Goal: Transaction & Acquisition: Purchase product/service

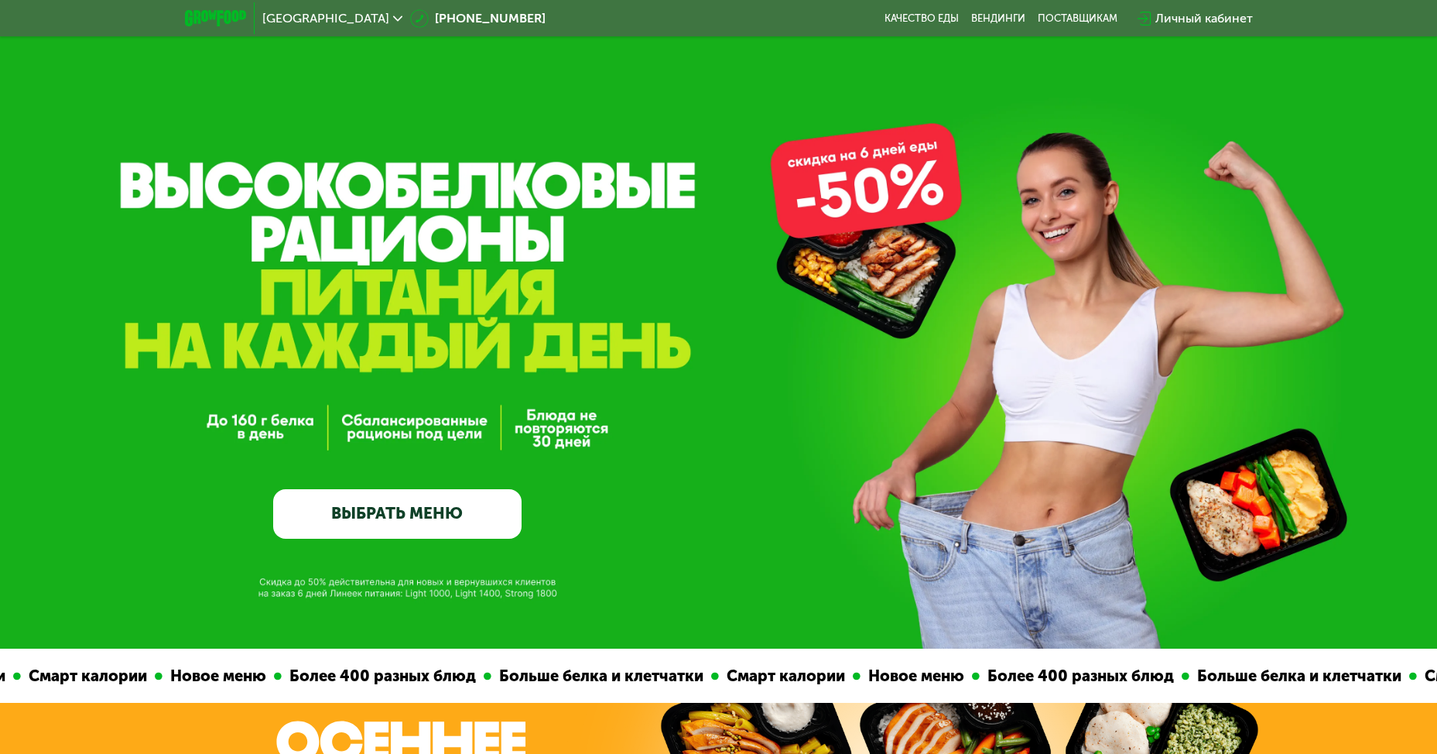
click at [388, 520] on link "ВЫБРАТЬ МЕНЮ" at bounding box center [397, 514] width 248 height 50
click at [423, 512] on link "ВЫБРАТЬ МЕНЮ" at bounding box center [397, 514] width 248 height 50
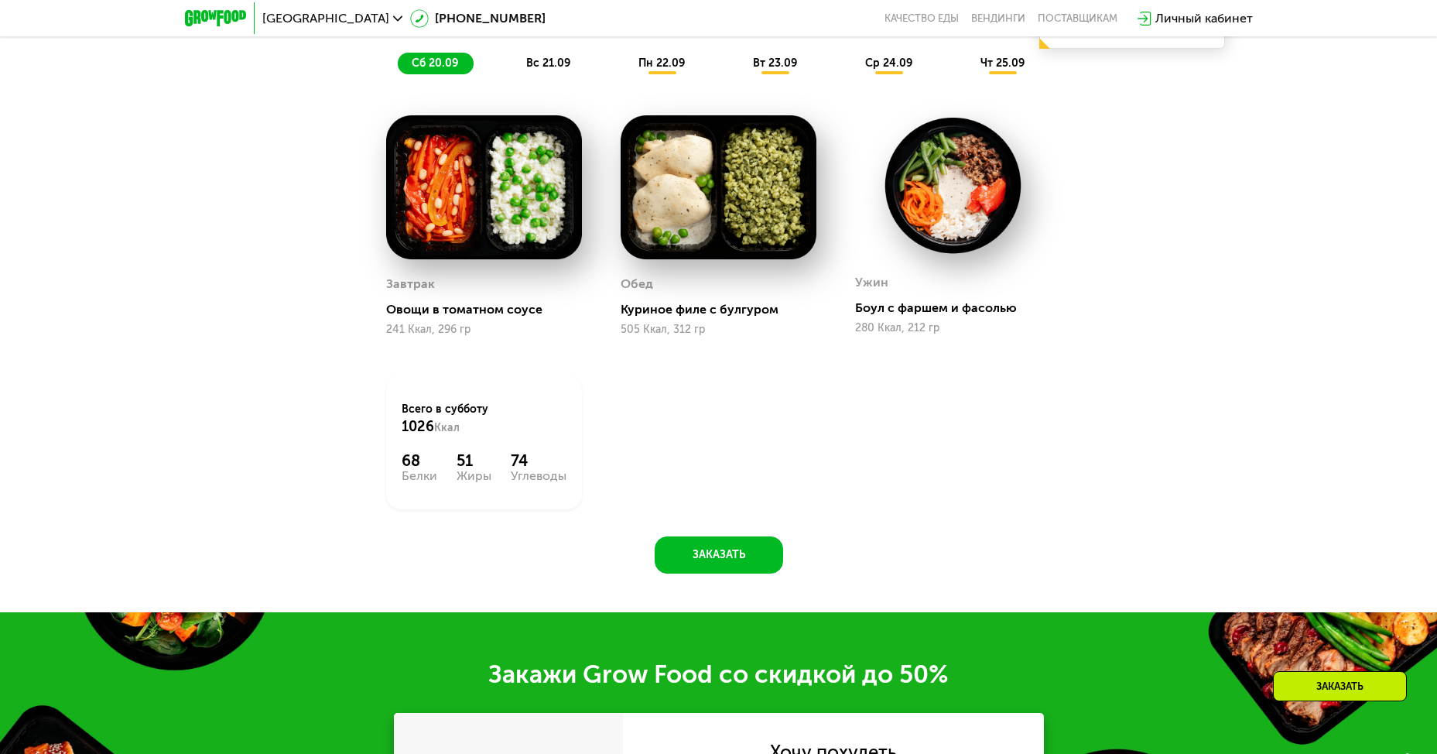
scroll to position [1252, 0]
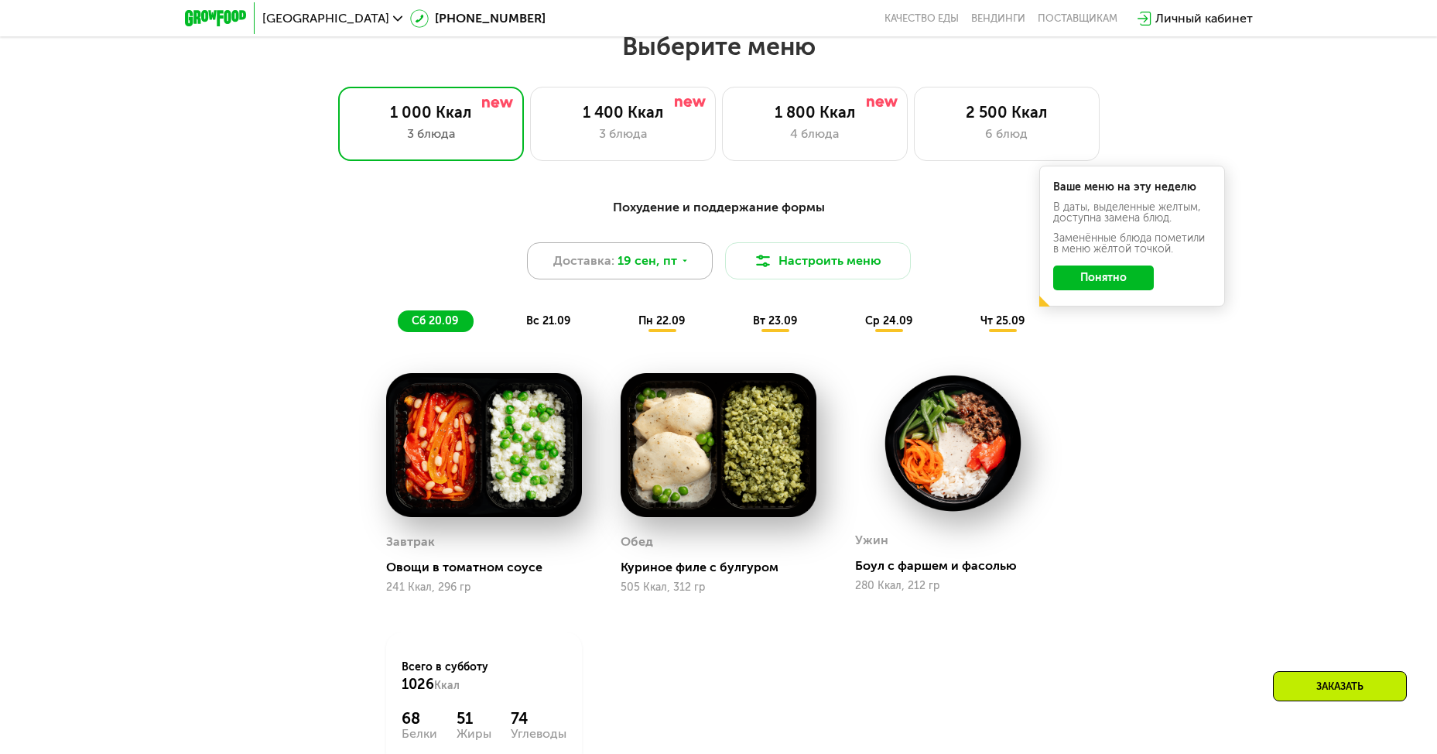
click at [682, 265] on icon at bounding box center [684, 260] width 9 height 9
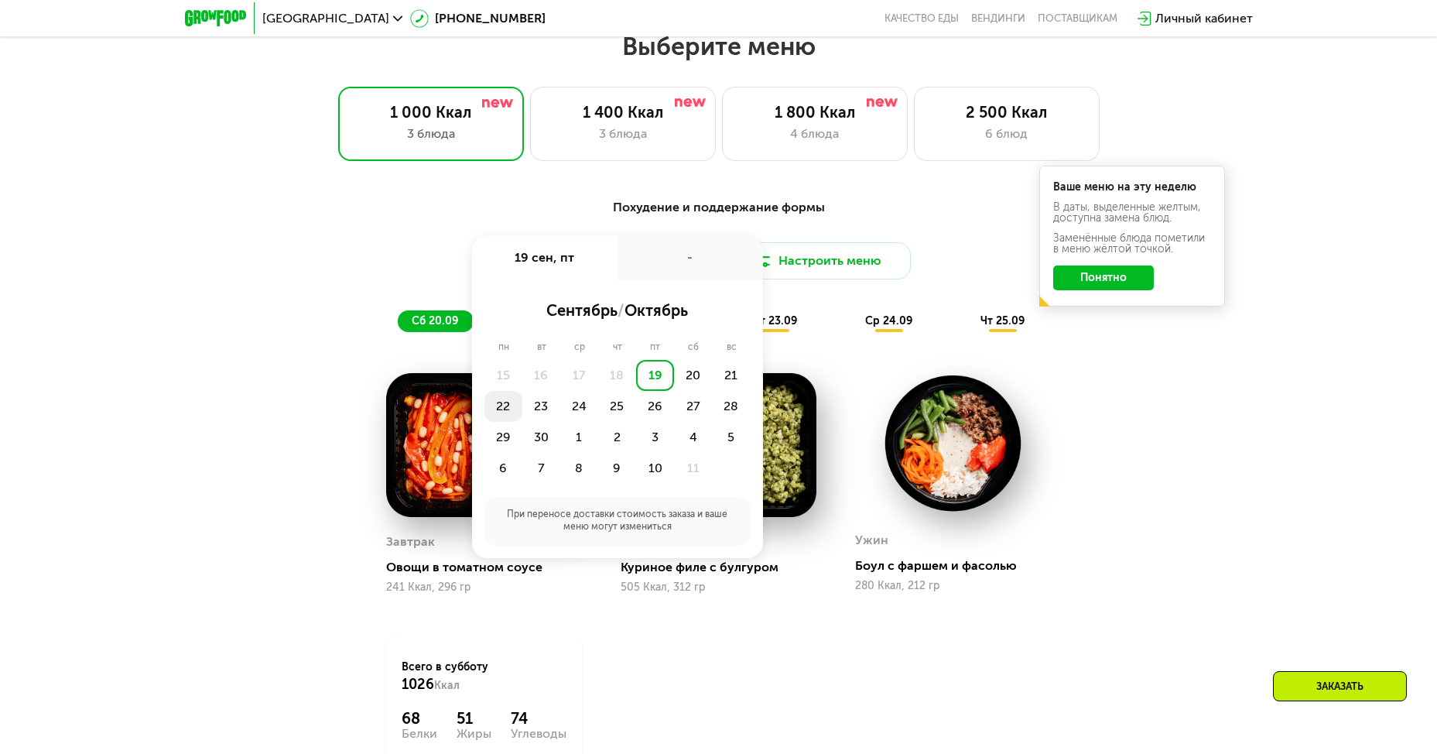
click at [505, 412] on div "22" at bounding box center [503, 406] width 38 height 31
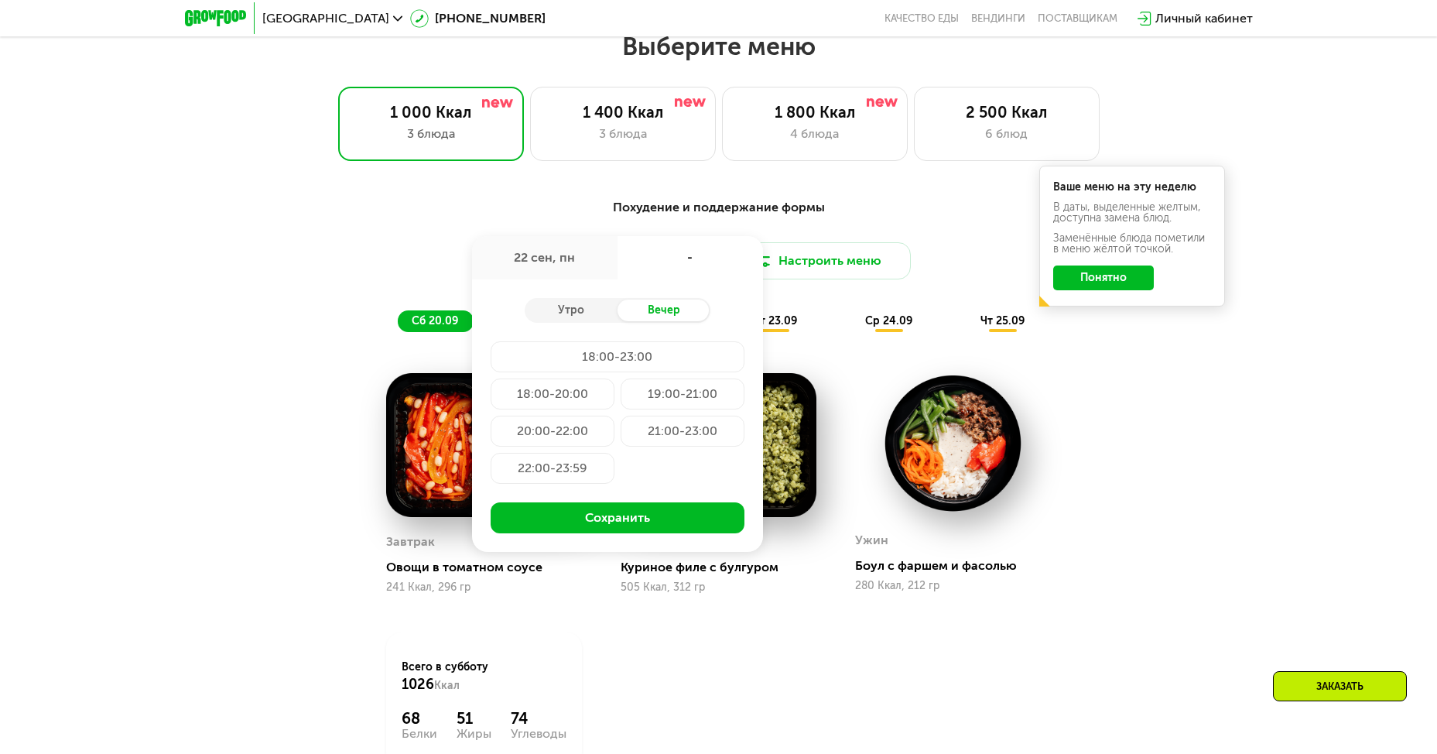
click at [663, 443] on div "21:00-23:00" at bounding box center [683, 430] width 124 height 31
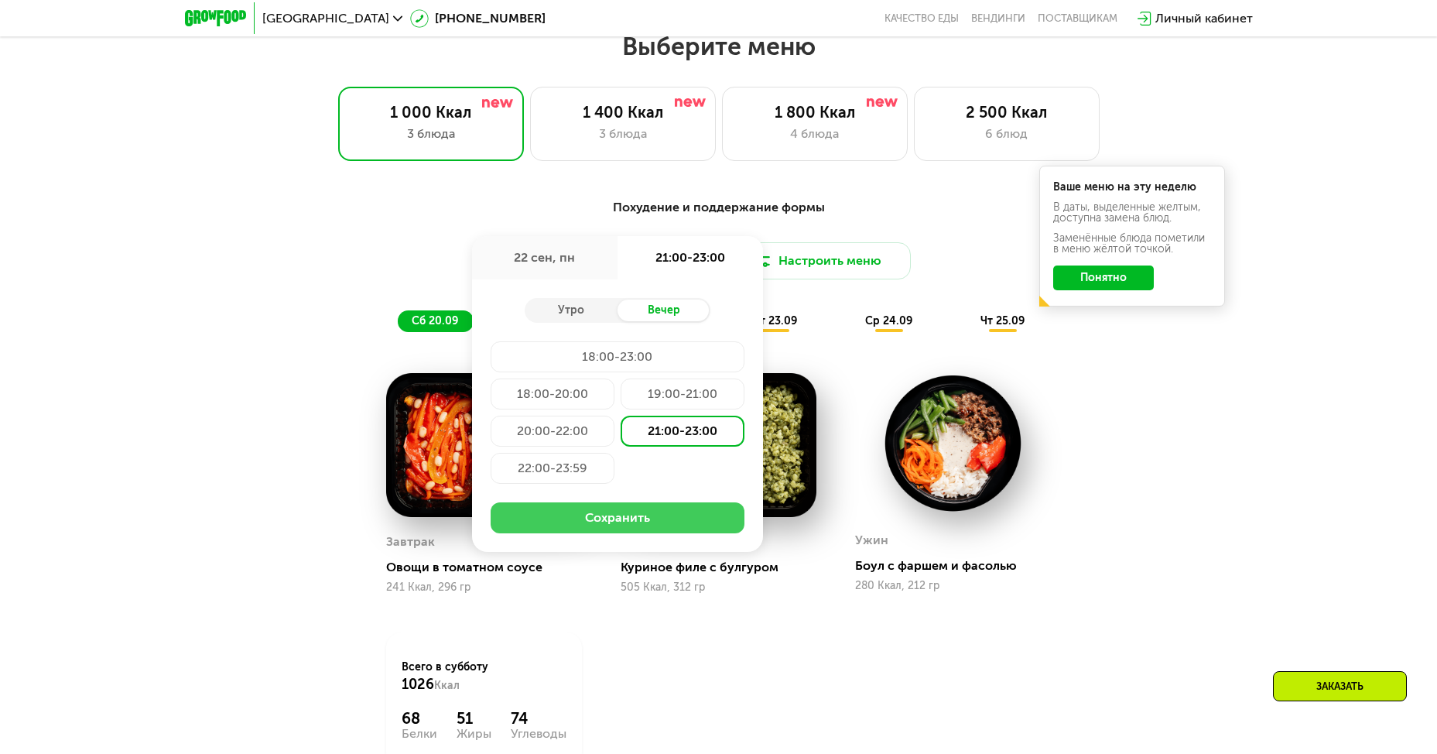
click at [622, 519] on button "Сохранить" at bounding box center [618, 517] width 254 height 31
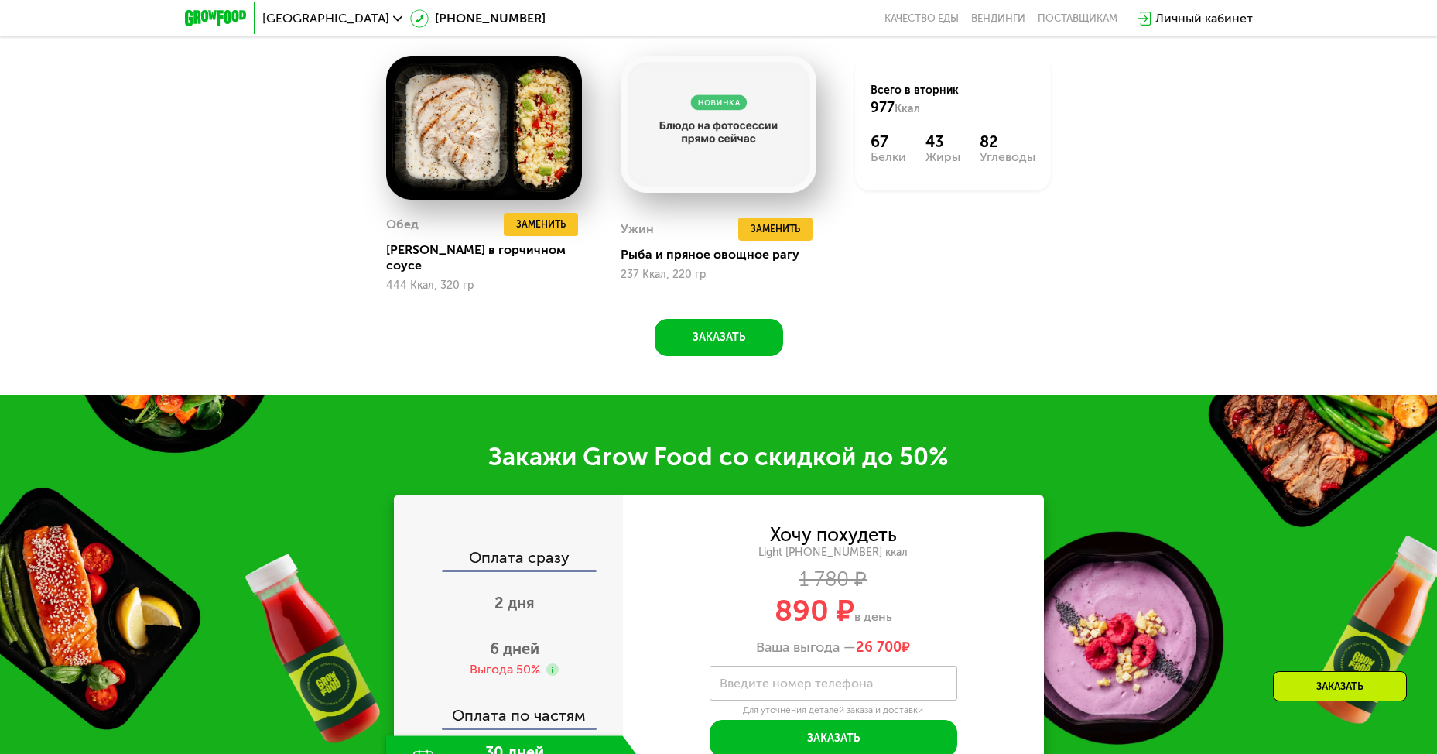
scroll to position [1988, 0]
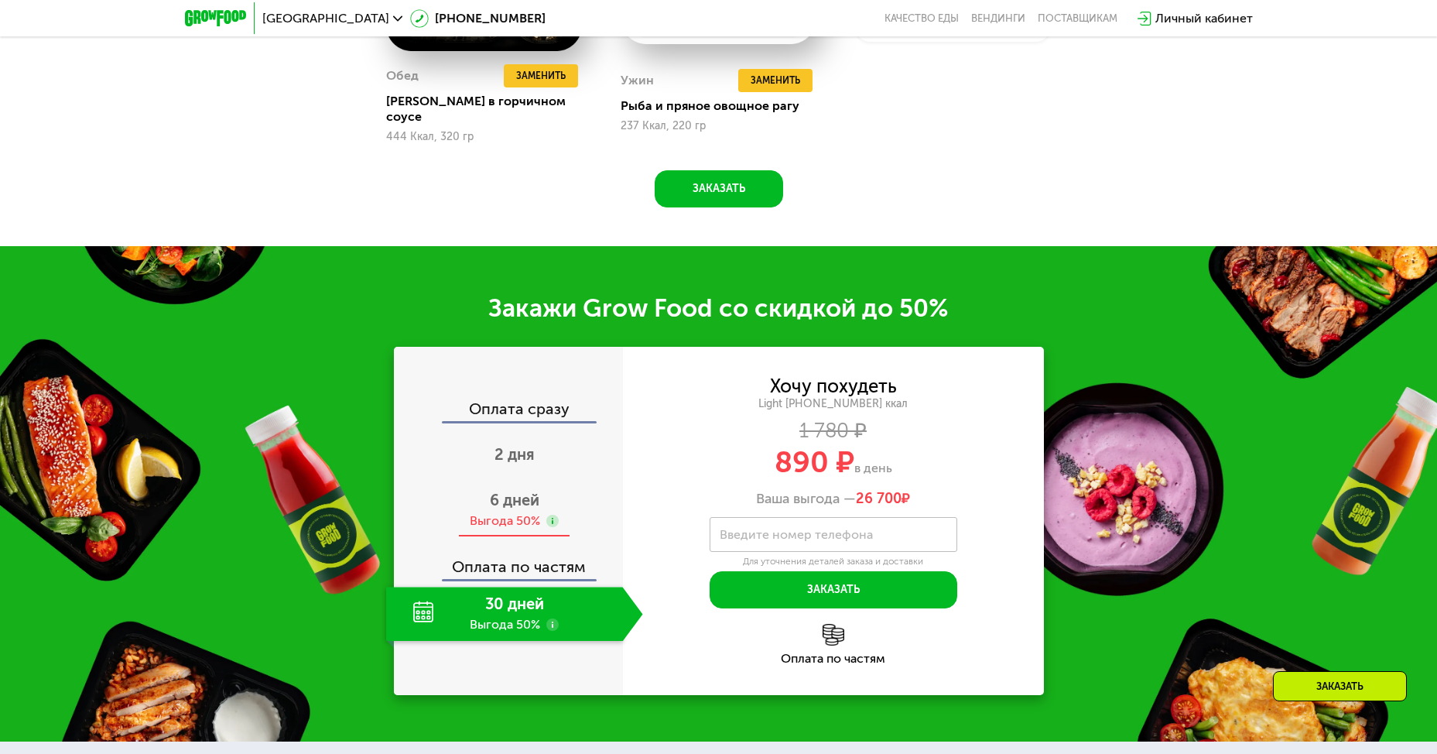
click at [517, 491] on span "6 дней" at bounding box center [515, 500] width 50 height 19
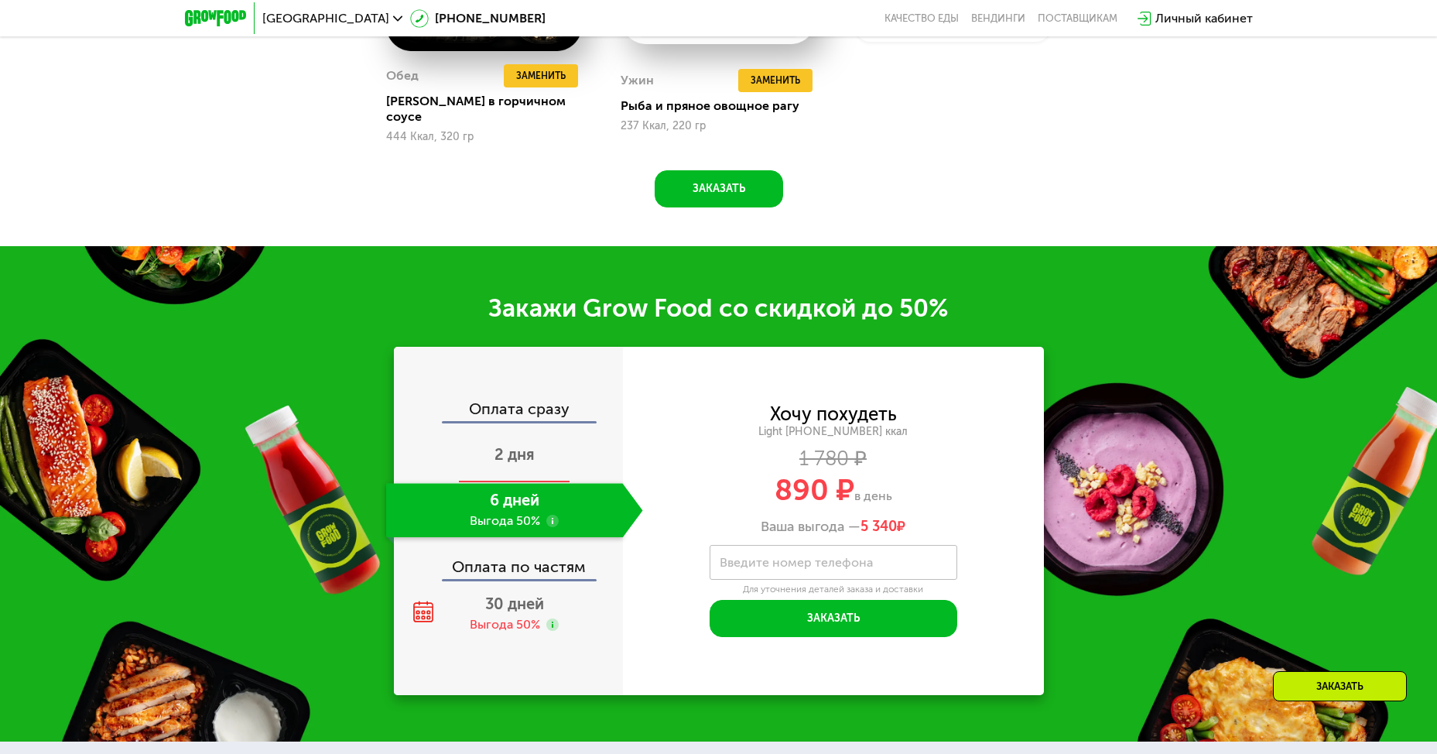
click at [494, 445] on span "2 дня" at bounding box center [514, 454] width 40 height 19
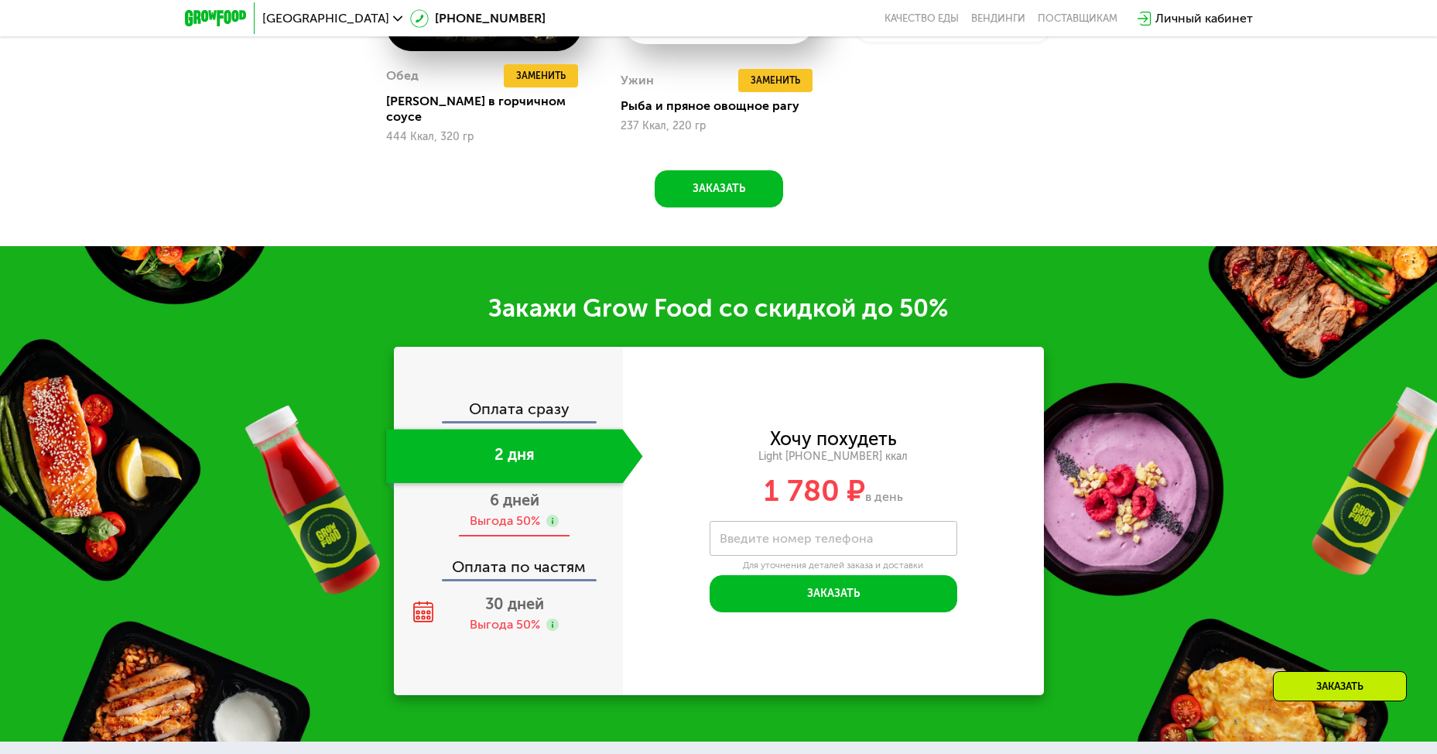
click at [504, 497] on span "6 дней" at bounding box center [515, 500] width 50 height 19
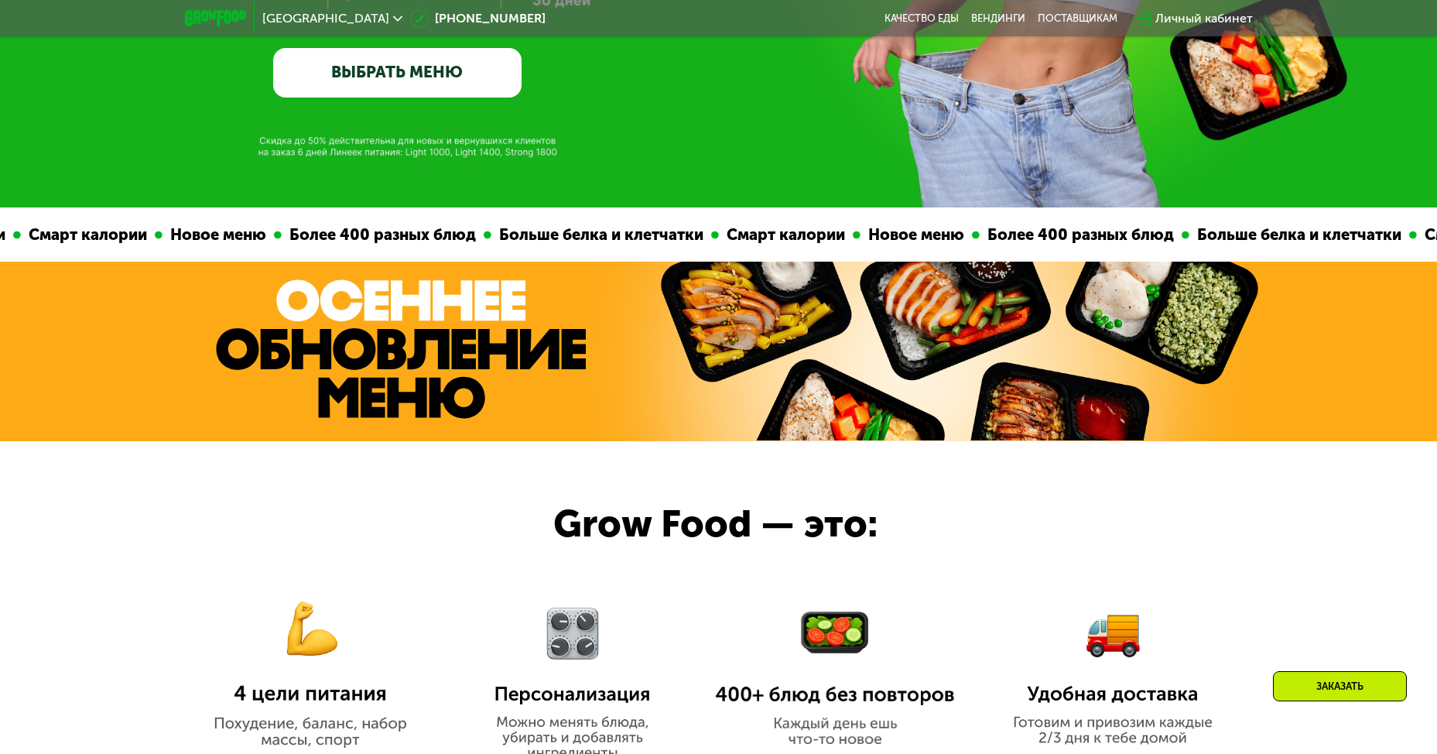
scroll to position [0, 0]
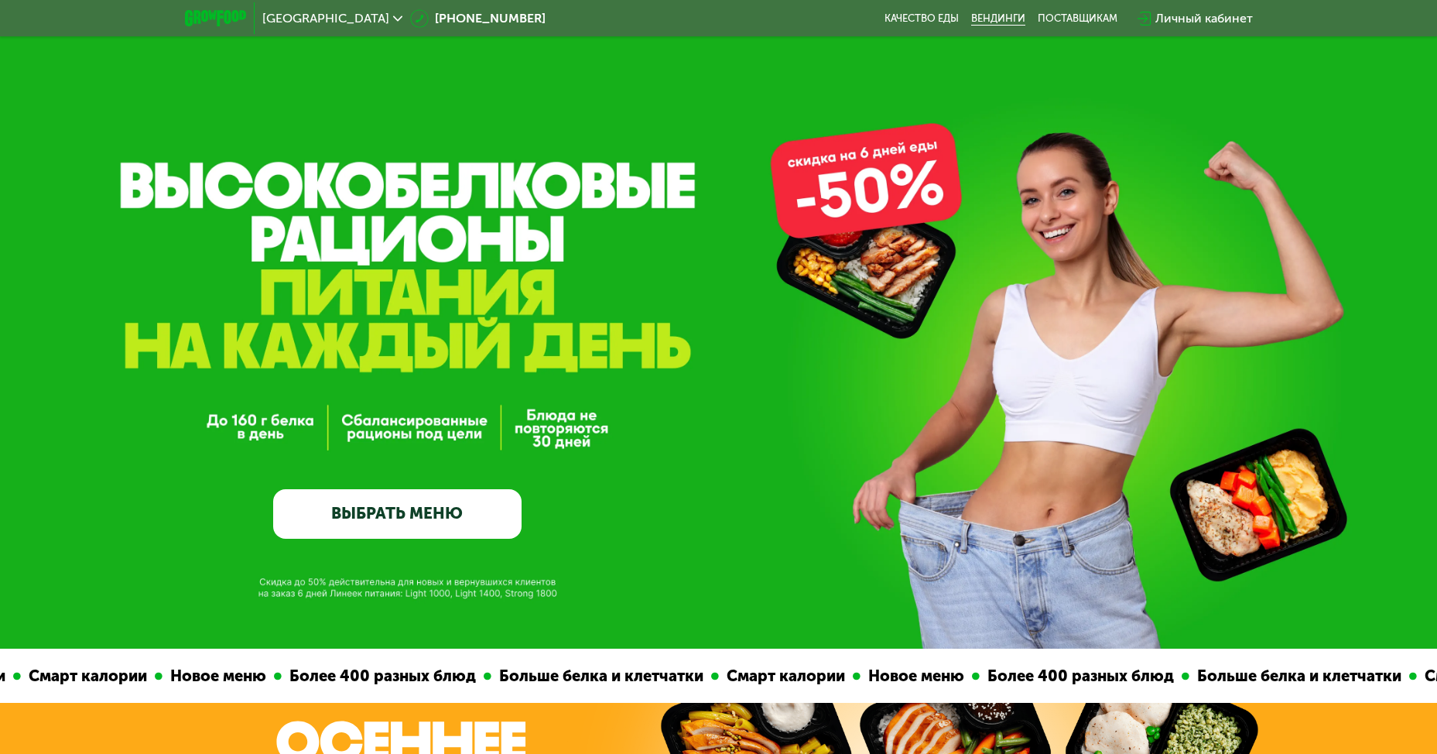
click at [1002, 23] on link "Вендинги" at bounding box center [998, 18] width 54 height 12
